Goal: Information Seeking & Learning: Understand process/instructions

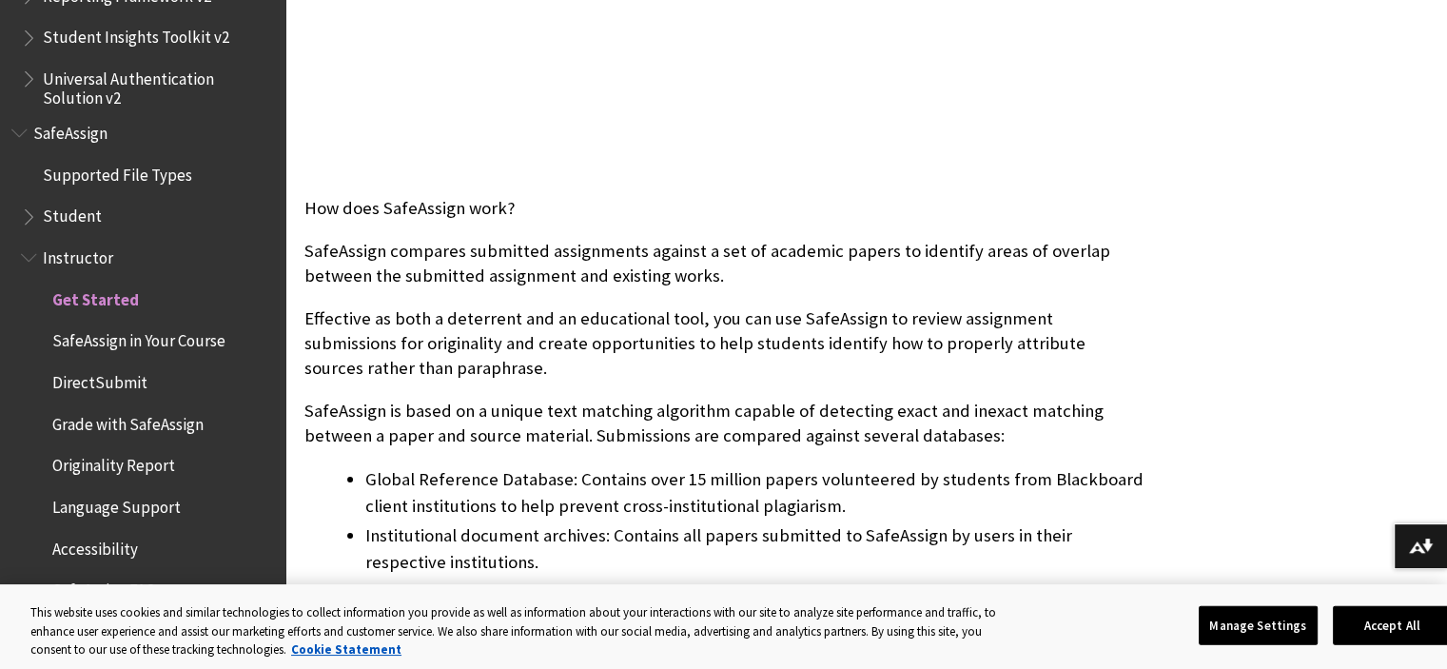
scroll to position [669, 0]
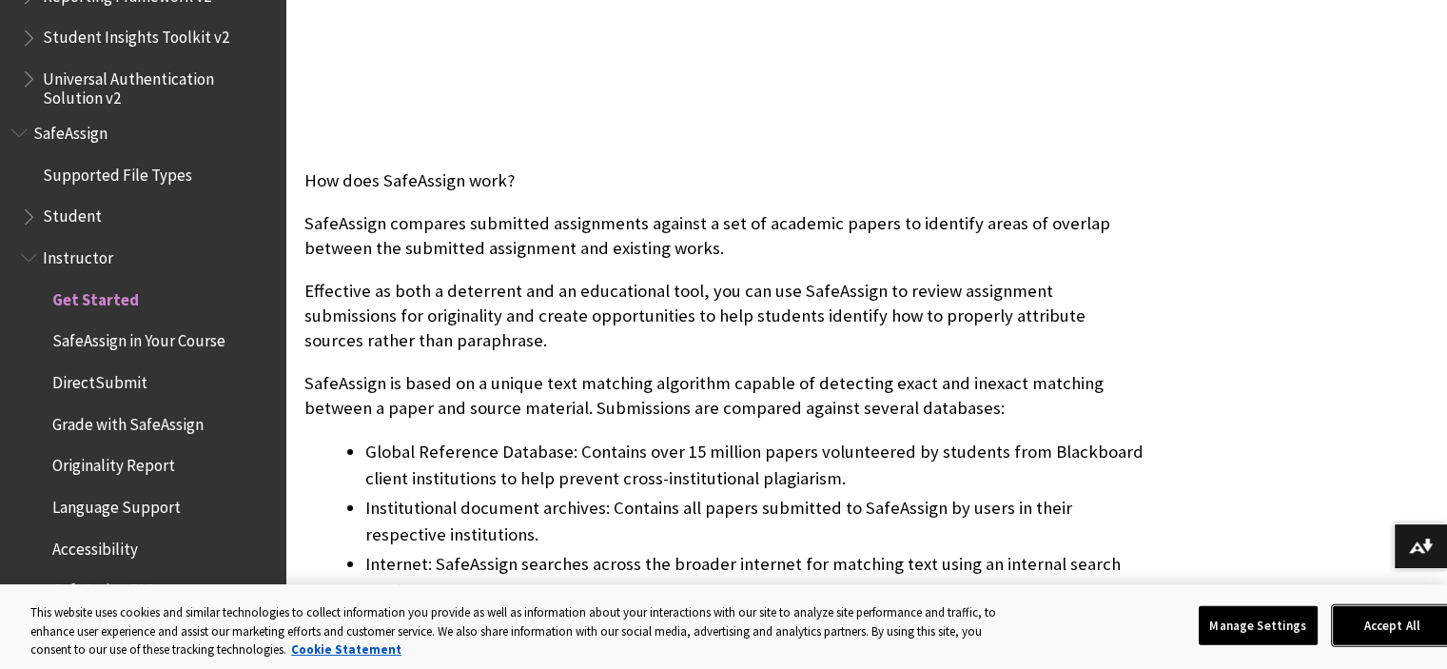
click at [1377, 623] on button "Accept All" at bounding box center [1391, 625] width 119 height 40
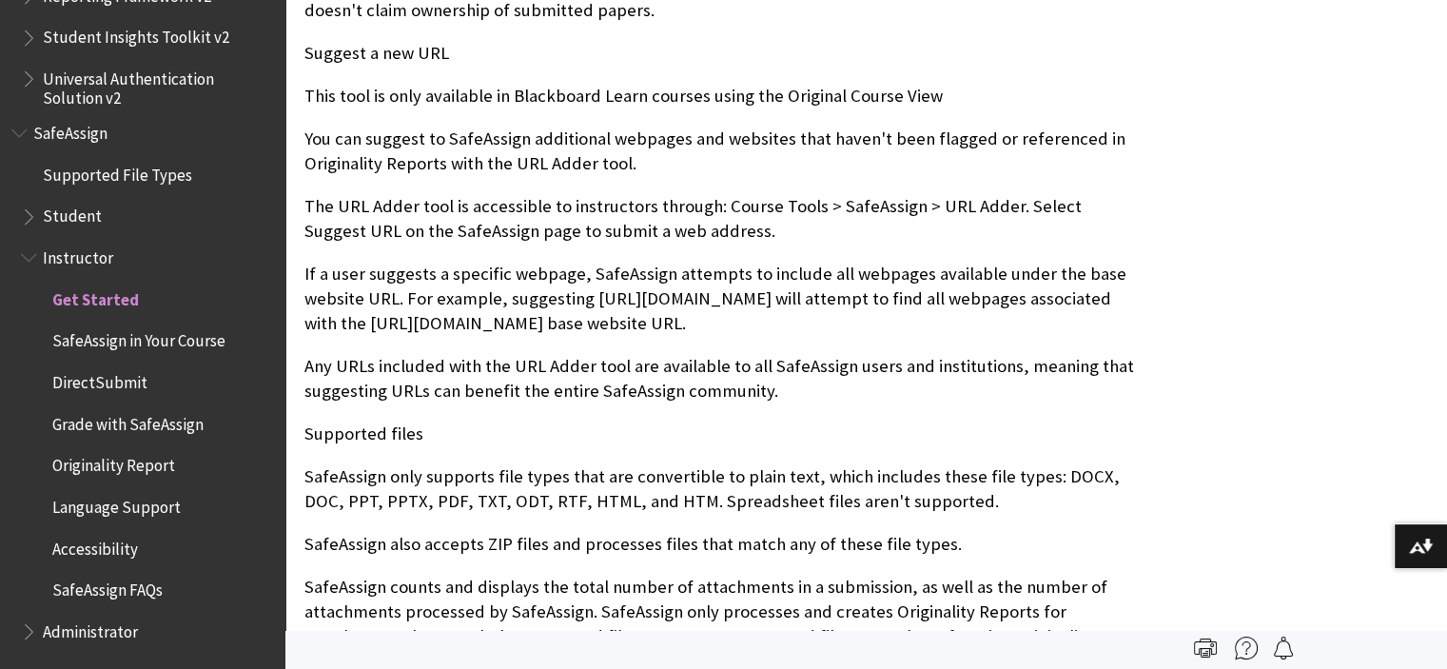
scroll to position [1683, 0]
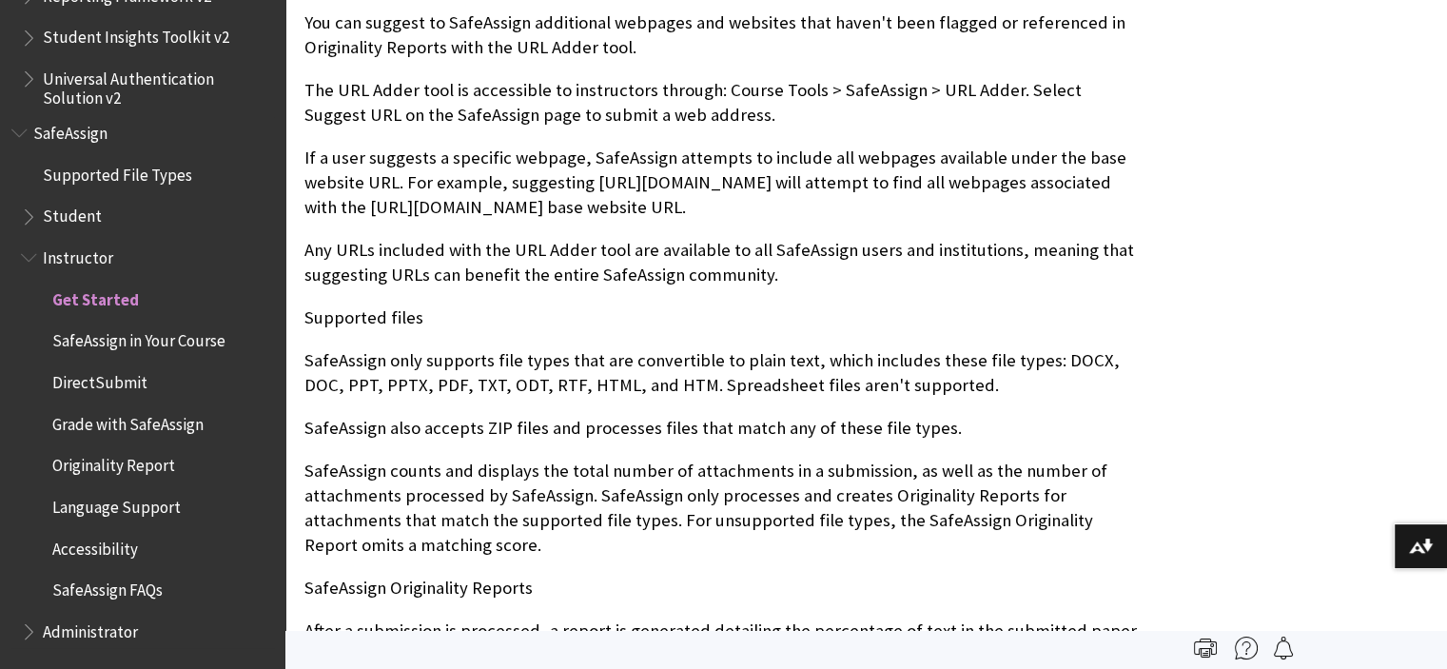
click at [121, 467] on span "Originality Report" at bounding box center [113, 463] width 123 height 26
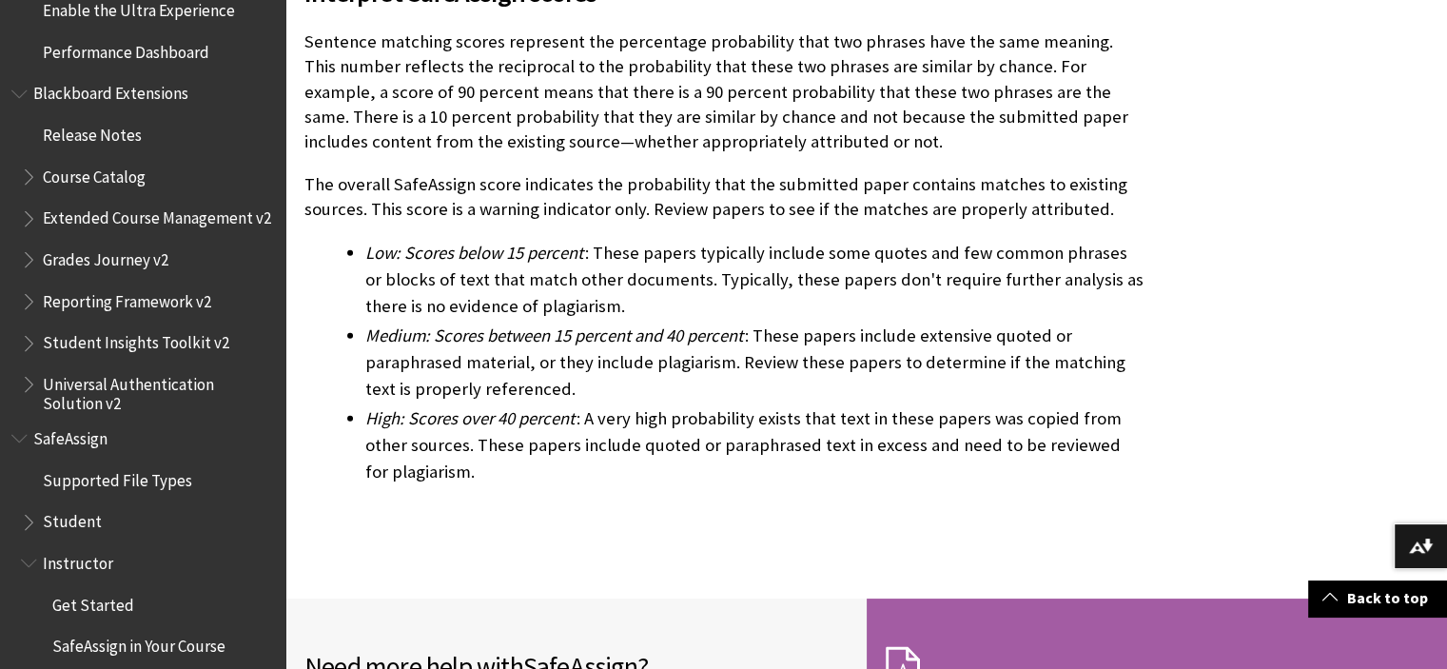
scroll to position [2308, 0]
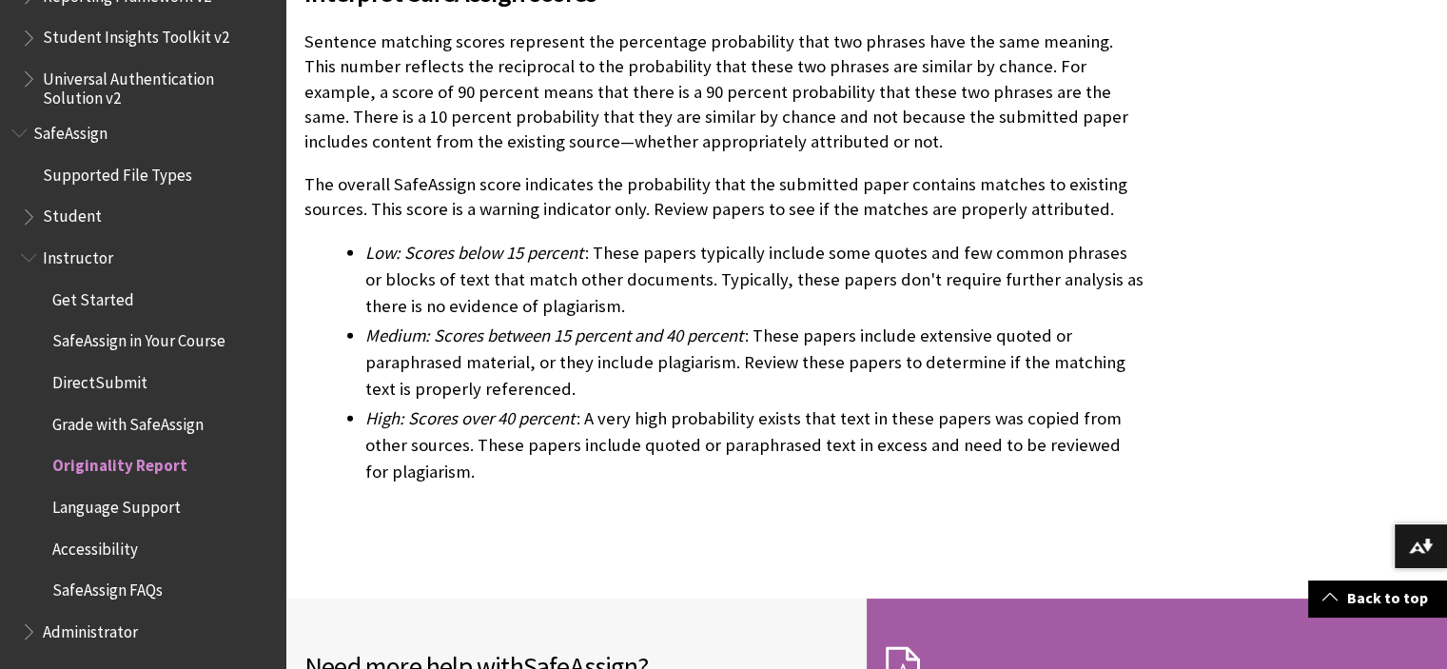
click at [83, 129] on span "SafeAssign" at bounding box center [70, 130] width 74 height 26
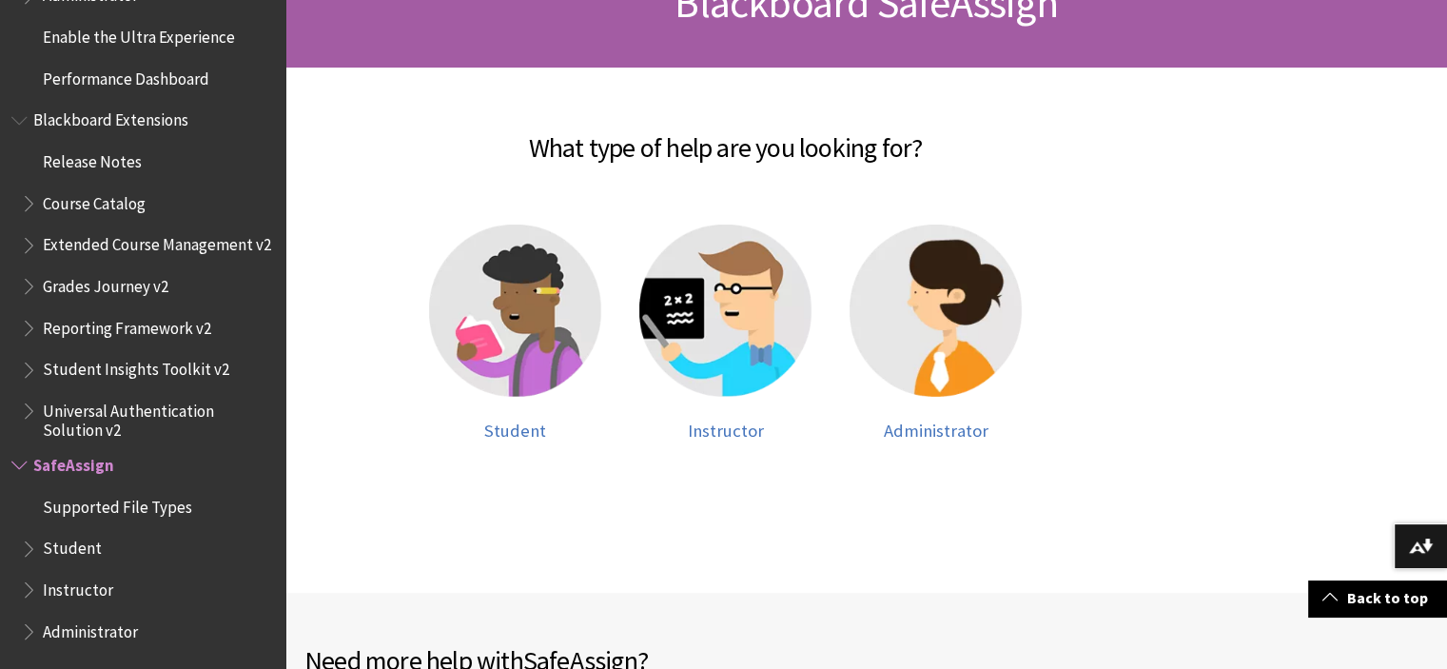
scroll to position [350, 0]
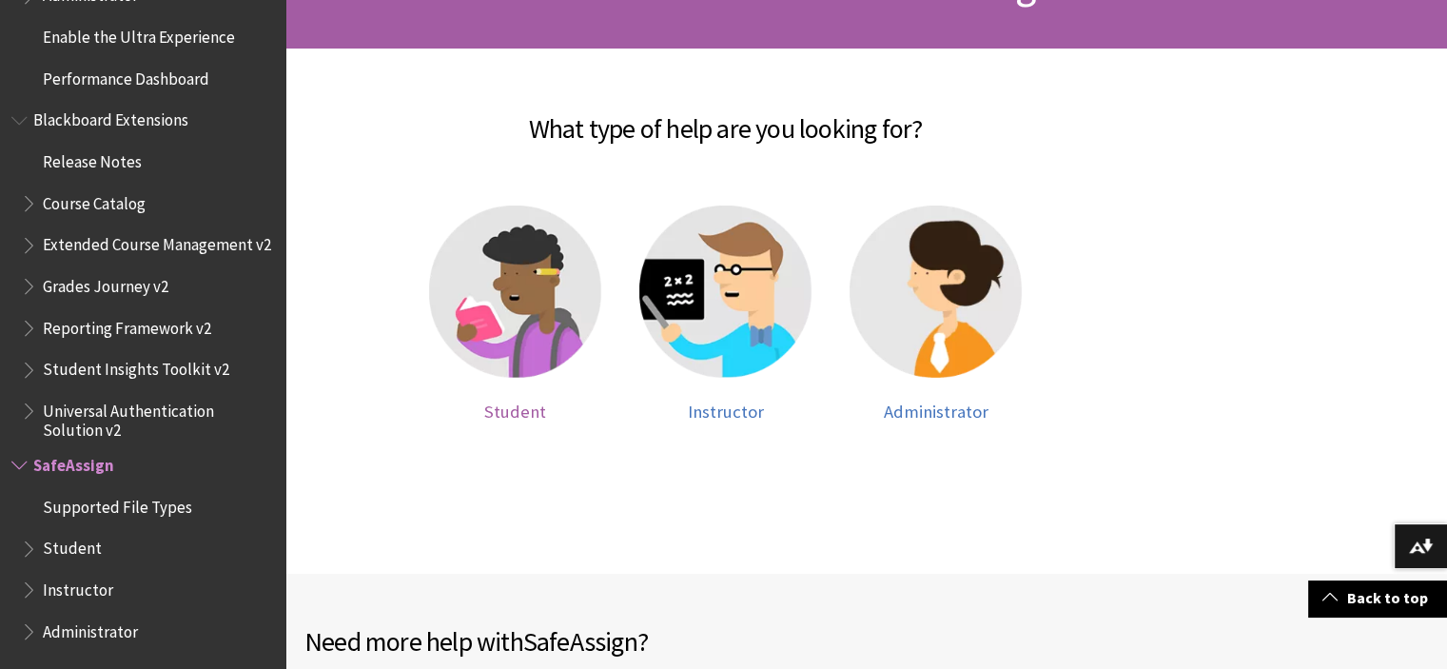
click at [491, 322] on img at bounding box center [515, 291] width 172 height 172
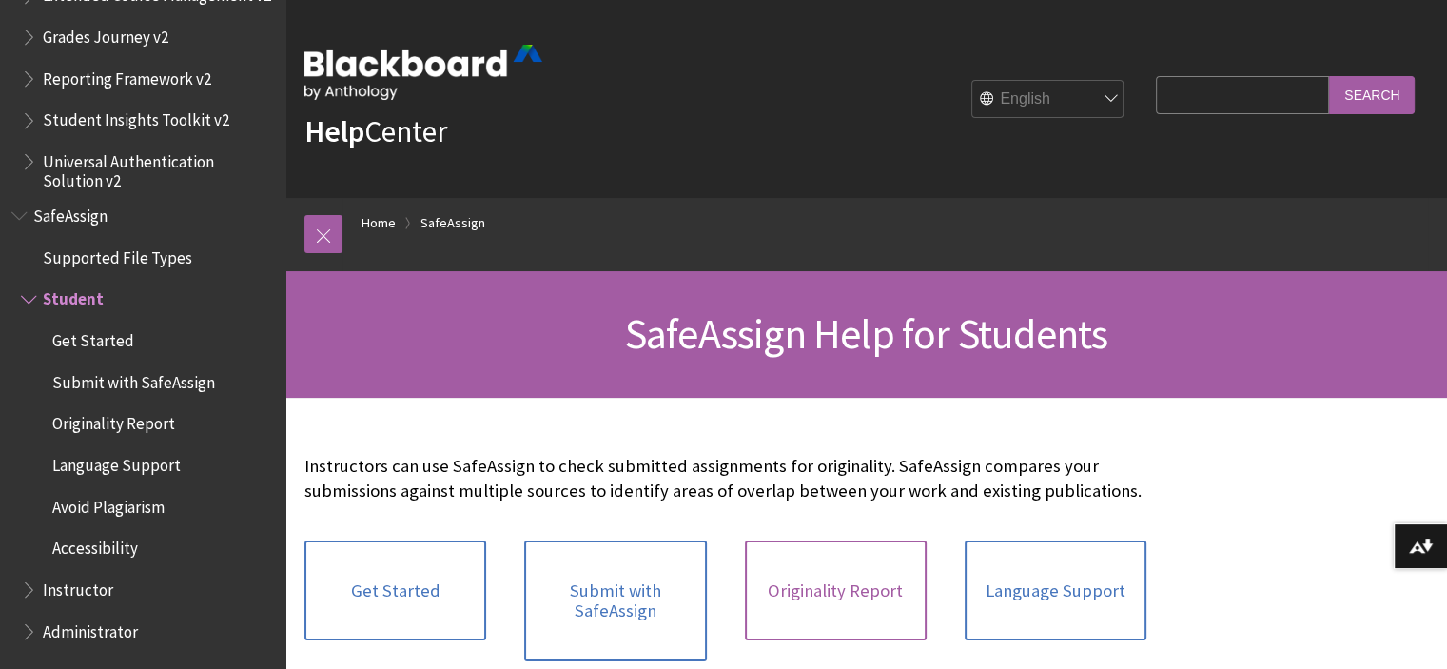
click at [855, 578] on link "Originality Report" at bounding box center [836, 590] width 182 height 101
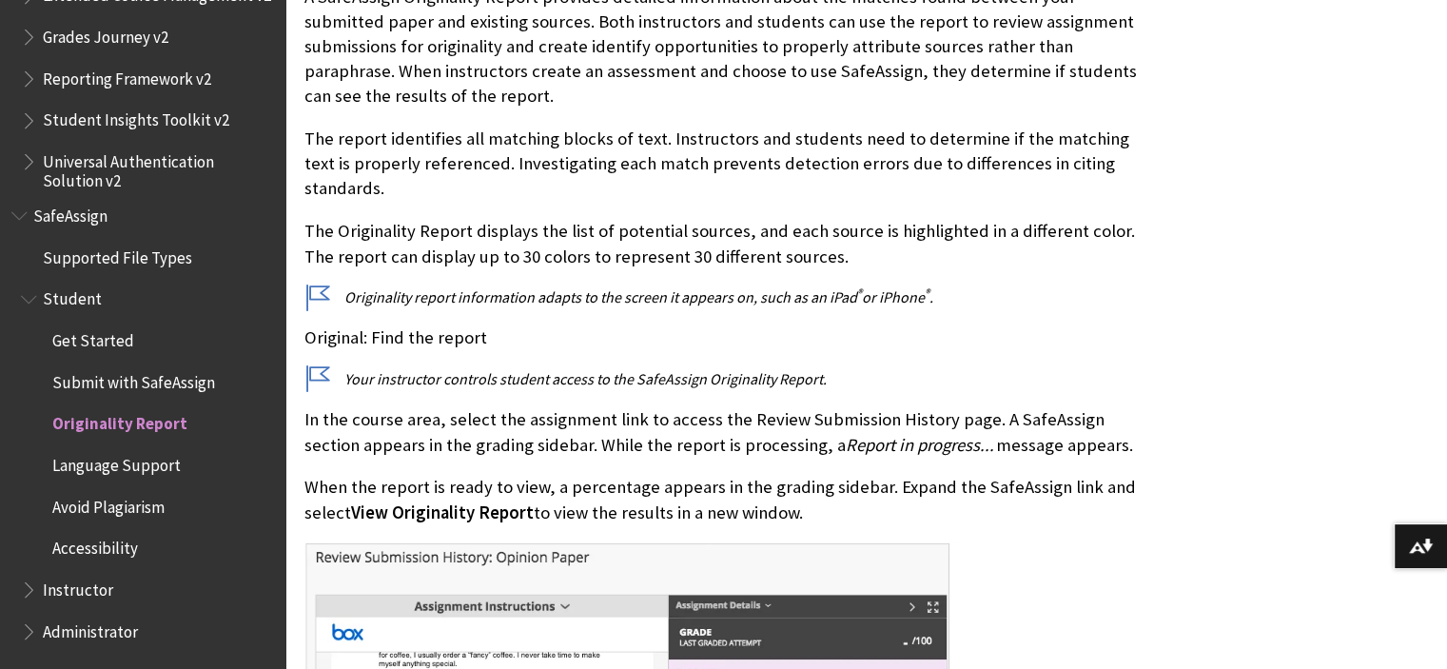
scroll to position [561, 0]
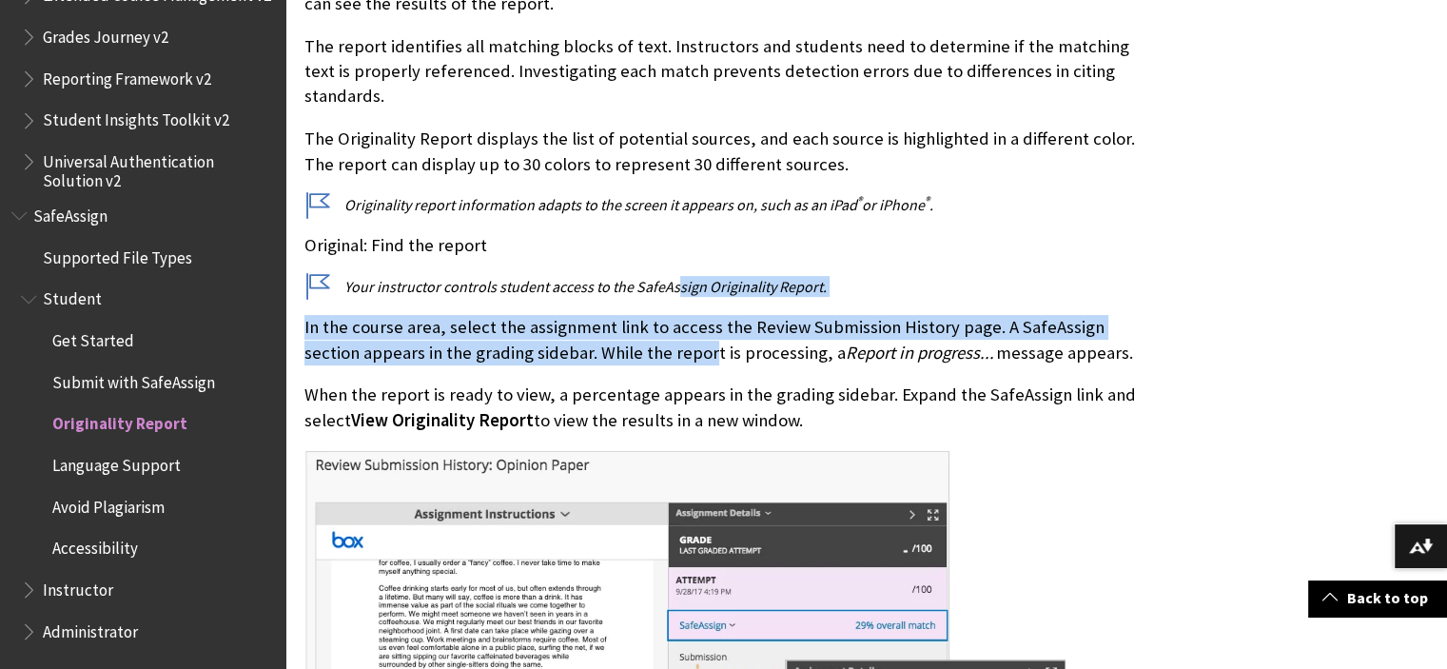
drag, startPoint x: 647, startPoint y: 315, endPoint x: 670, endPoint y: 272, distance: 49.0
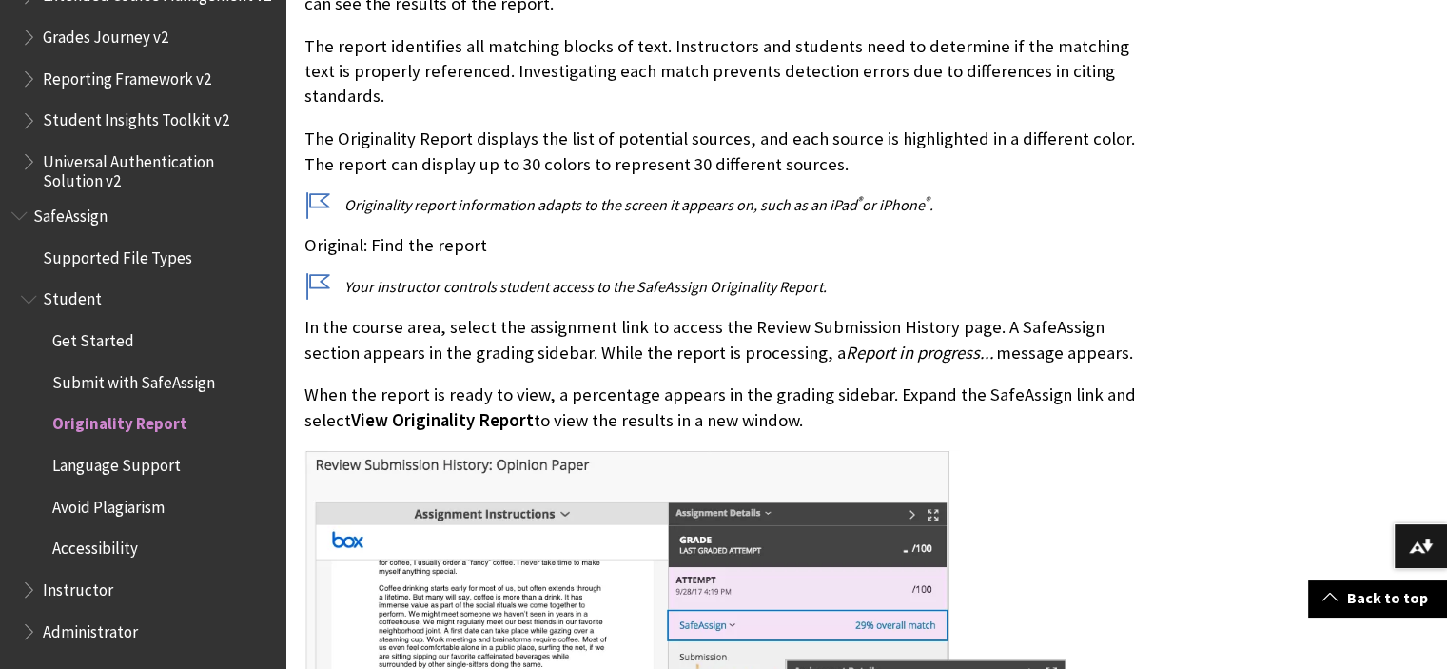
click at [174, 384] on span "Submit with SafeAssign" at bounding box center [133, 379] width 163 height 26
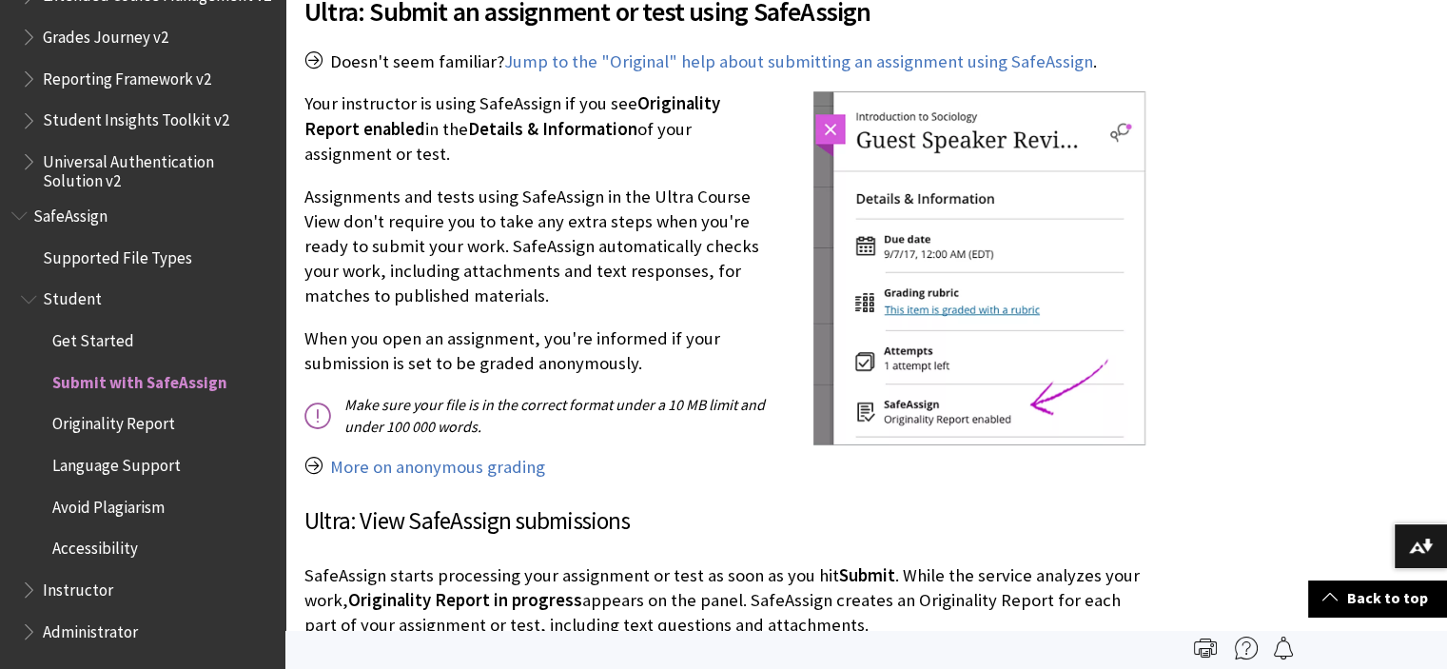
scroll to position [2234, 0]
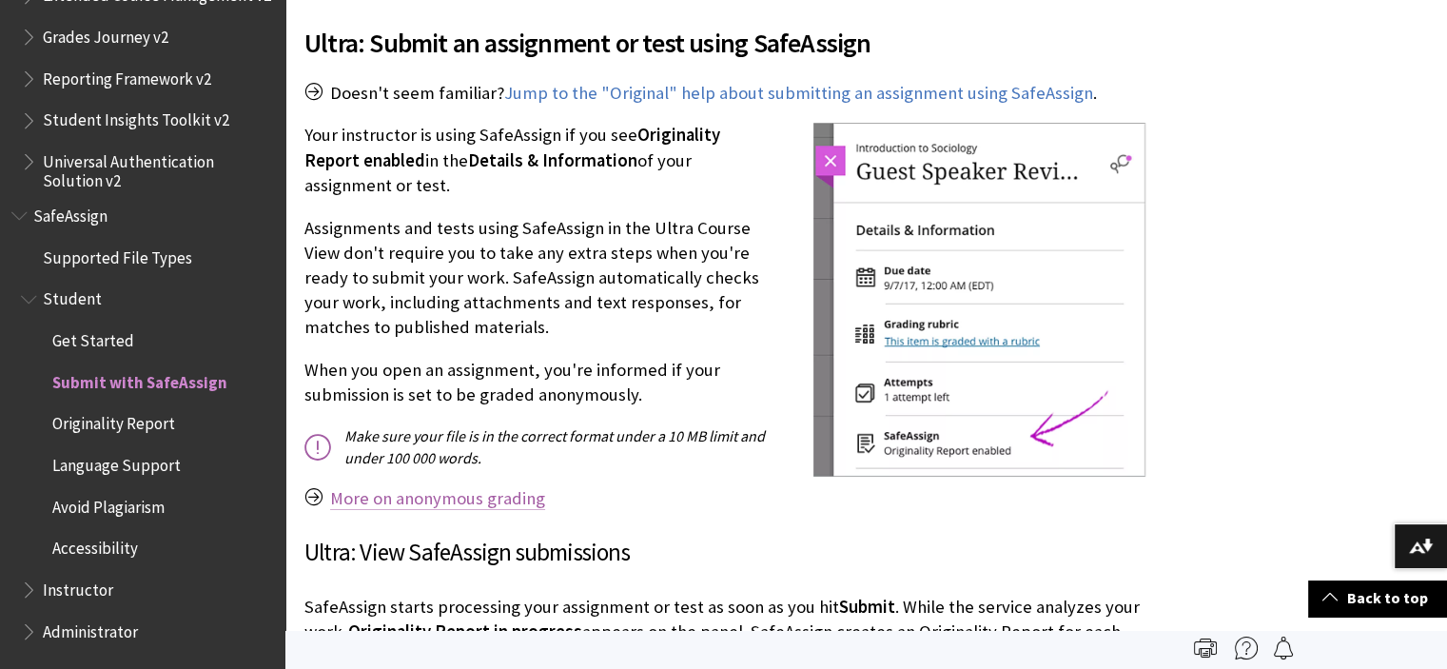
click at [446, 498] on link "More on anonymous grading" at bounding box center [437, 498] width 215 height 23
click at [631, 90] on link "Jump to the "Original" help about submitting an assignment using SafeAssign" at bounding box center [798, 93] width 589 height 23
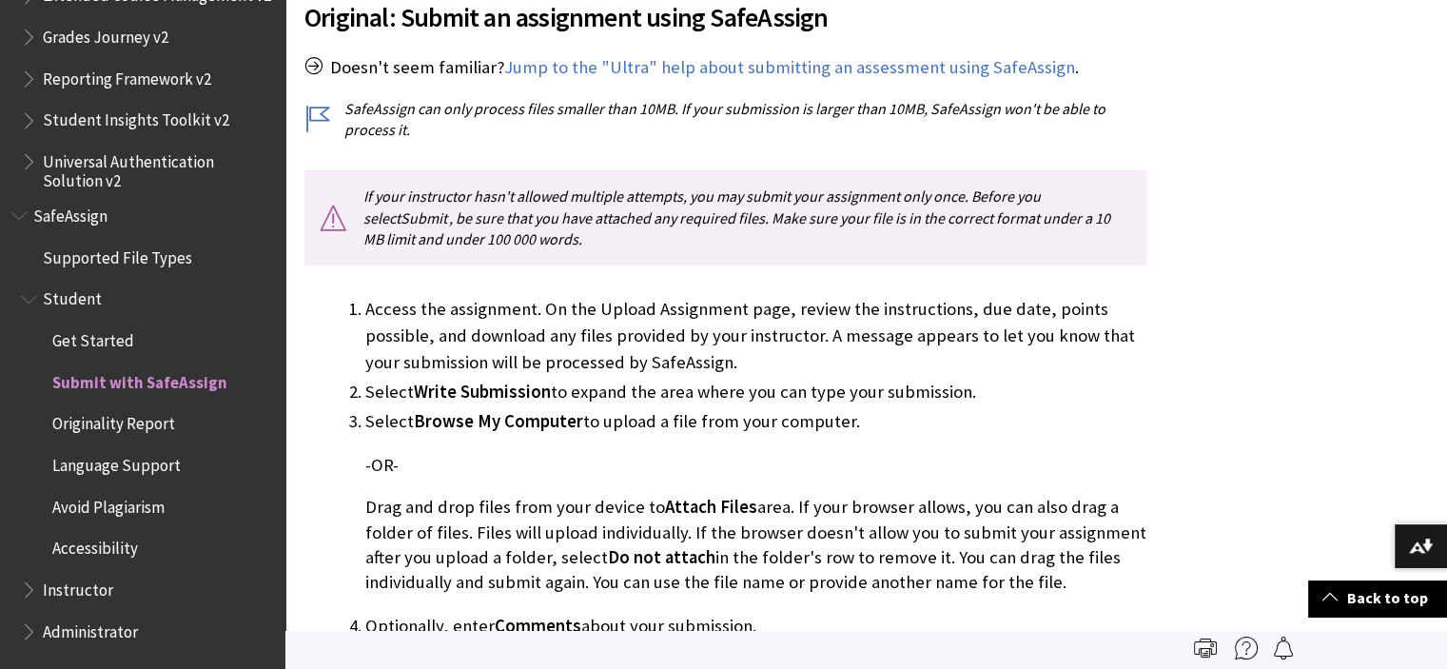
click at [565, 507] on p "Drag and drop files from your device to Attach Files area. If your browser allo…" at bounding box center [755, 545] width 781 height 100
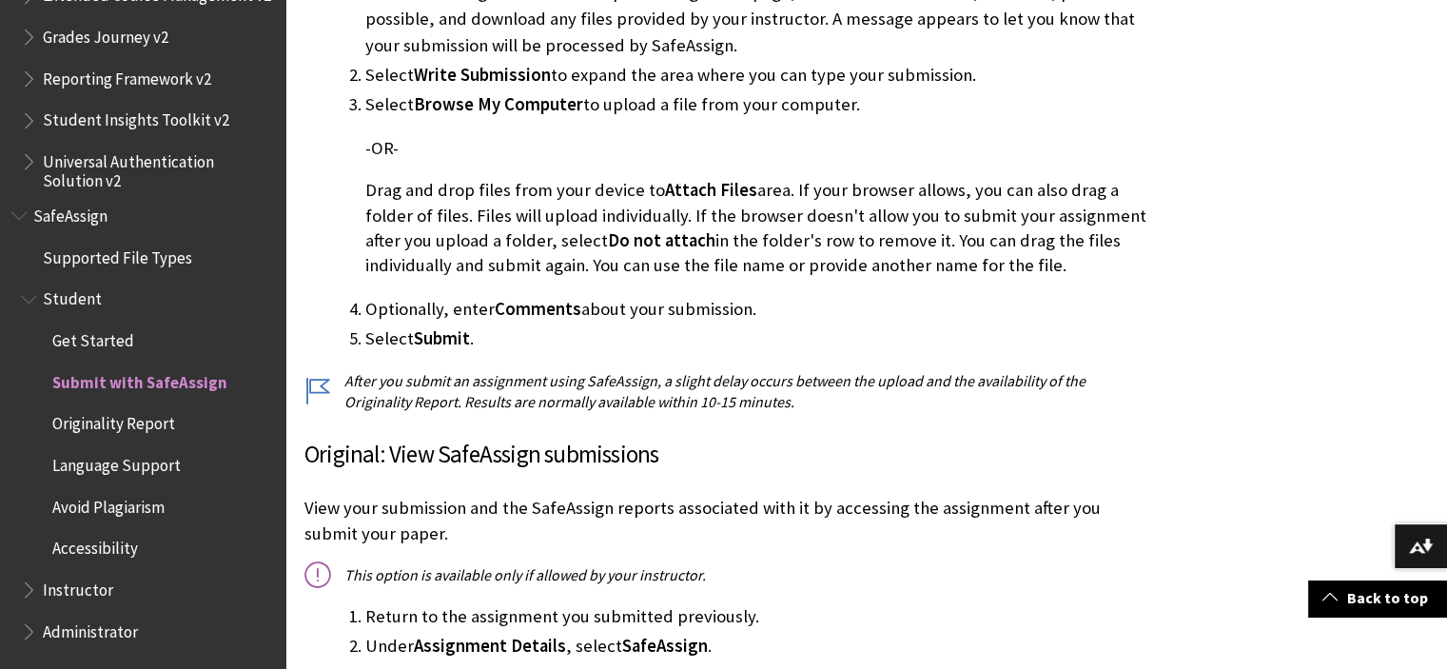
scroll to position [920, 0]
